Goal: Information Seeking & Learning: Learn about a topic

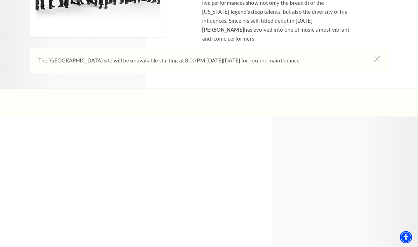
scroll to position [1036, 0]
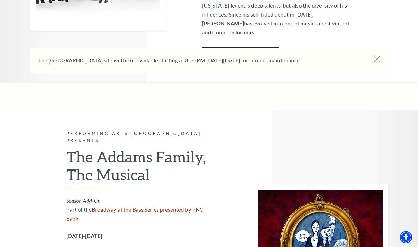
click at [377, 57] on icon at bounding box center [377, 58] width 7 height 7
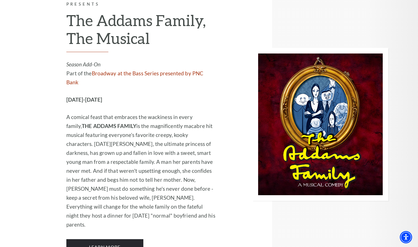
scroll to position [1176, 0]
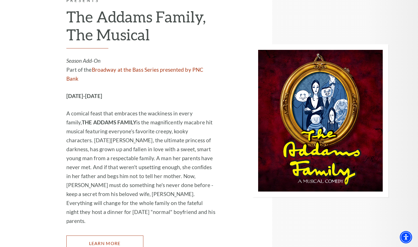
click at [92, 236] on link "Learn More" at bounding box center [104, 244] width 77 height 16
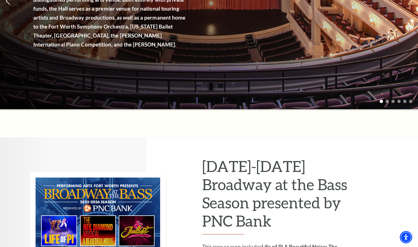
scroll to position [0, 0]
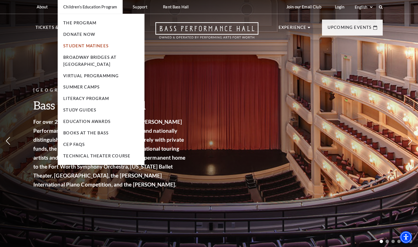
click at [92, 47] on link "Student Matinees" at bounding box center [85, 45] width 45 height 5
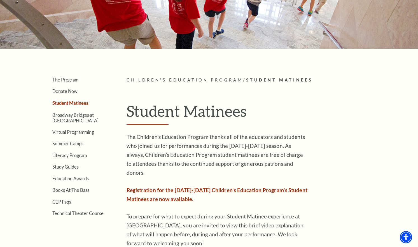
scroll to position [84, 0]
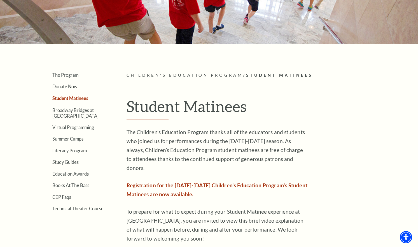
click at [388, 112] on div "The Program Donate Now Student Matinees Broadway Bridges at [GEOGRAPHIC_DATA] V…" at bounding box center [209, 220] width 358 height 297
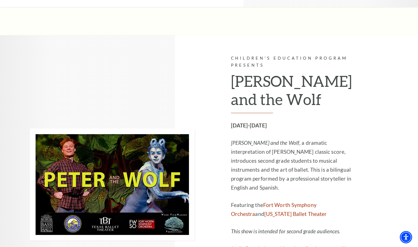
scroll to position [756, 0]
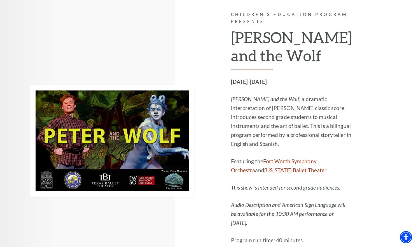
click at [385, 80] on div "Children's Education Program Presents [PERSON_NAME] and the Wolf [DATE]-[DATE] …" at bounding box center [309, 141] width 157 height 299
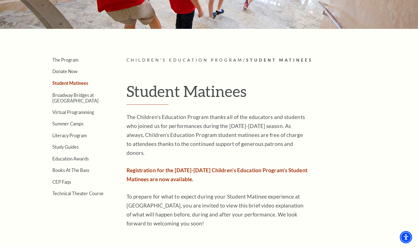
scroll to position [0, 0]
